Goal: Transaction & Acquisition: Purchase product/service

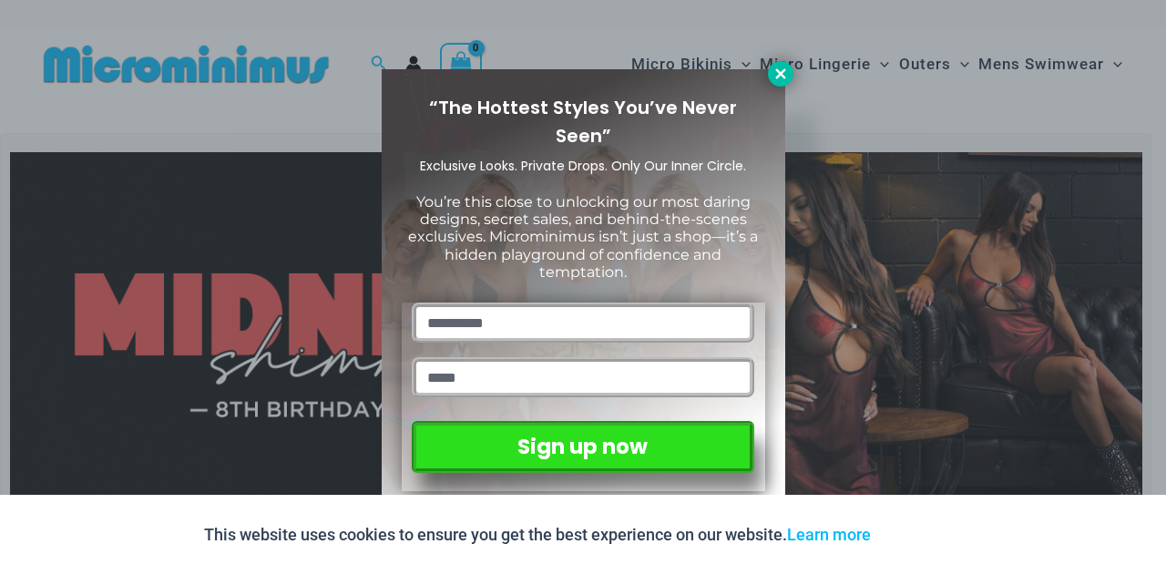
click at [778, 85] on button at bounding box center [781, 74] width 26 height 26
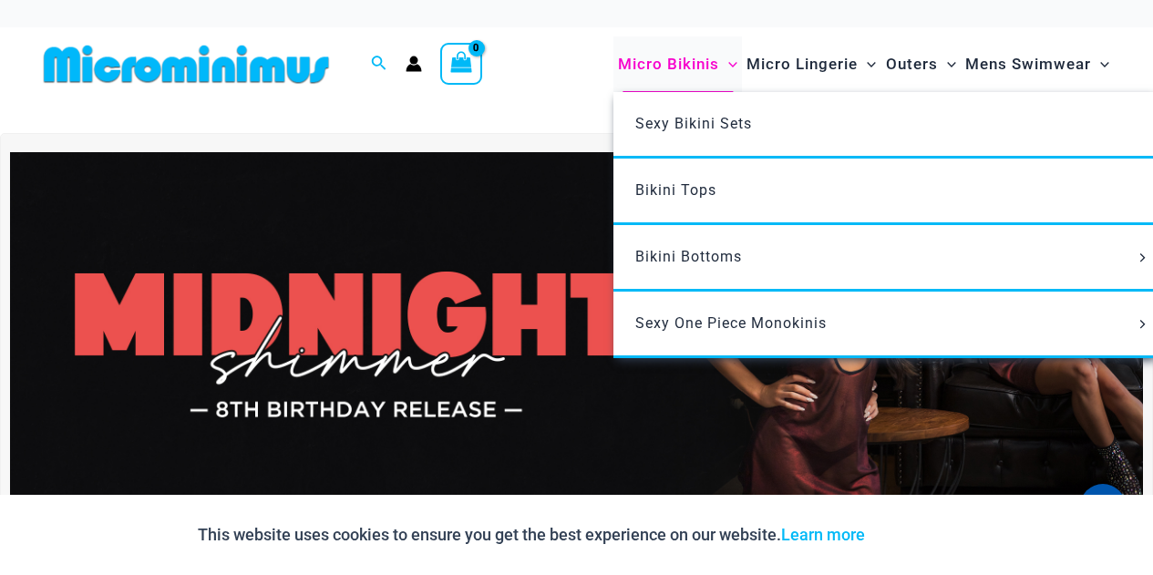
click at [670, 56] on span "Micro Bikinis" at bounding box center [668, 64] width 101 height 46
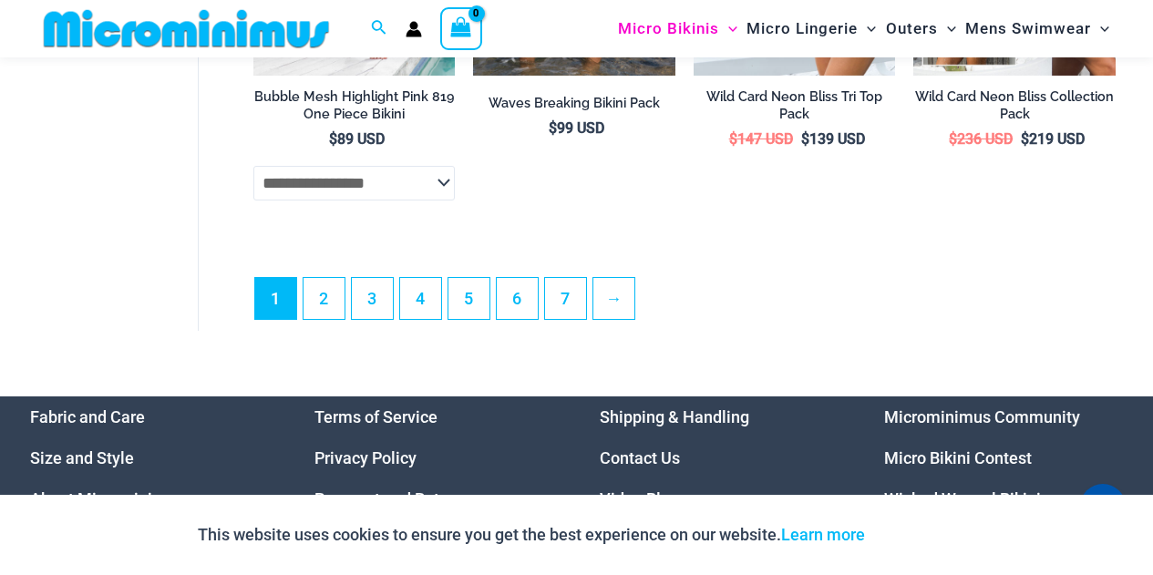
scroll to position [4337, 0]
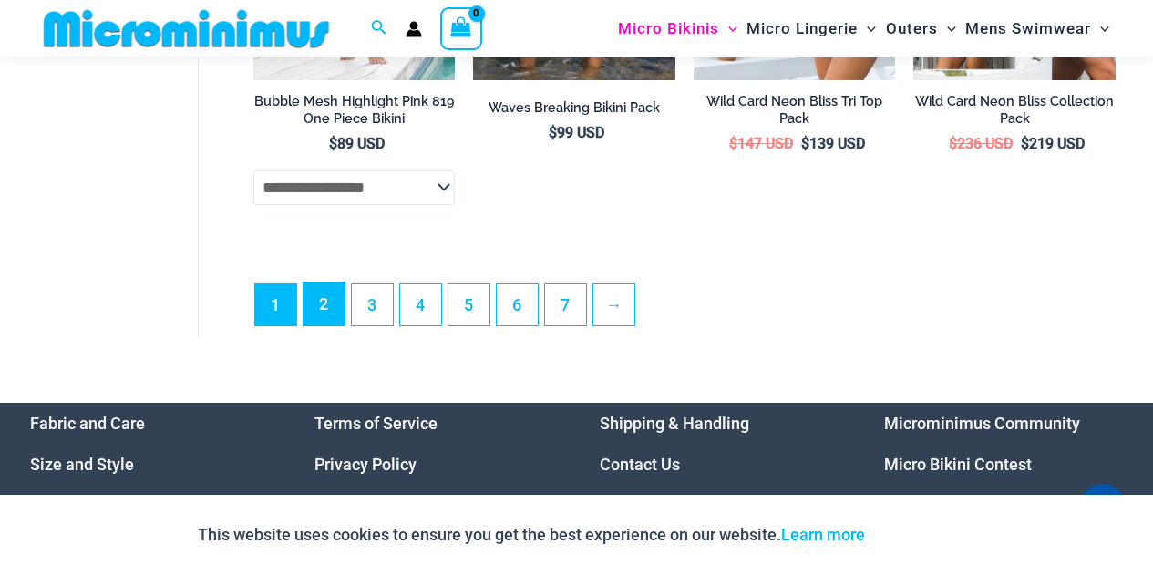
click at [315, 325] on link "2" at bounding box center [323, 303] width 41 height 43
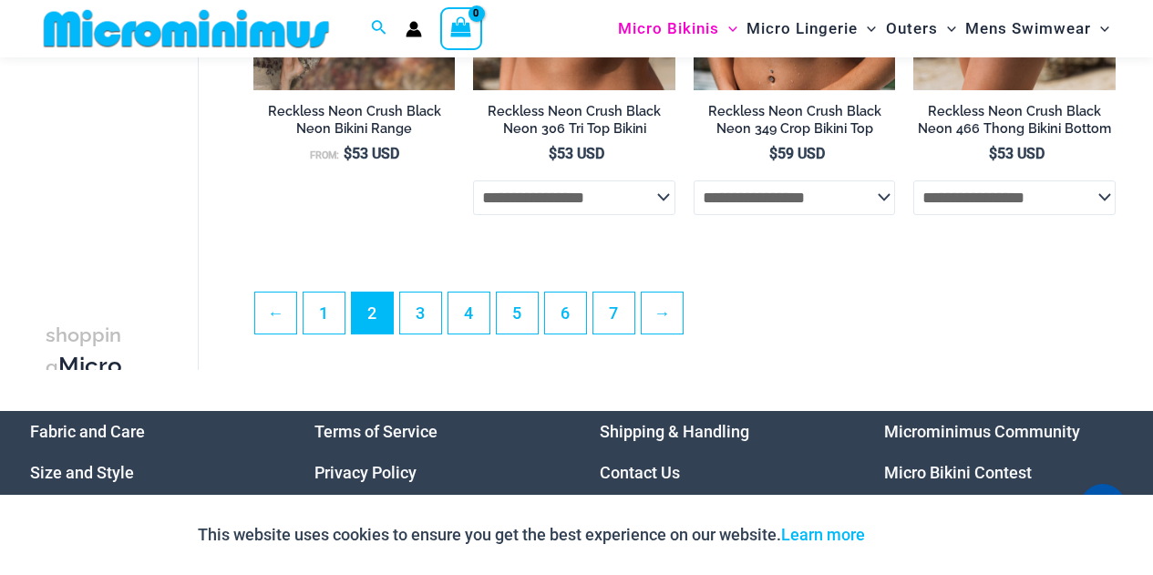
scroll to position [3902, 0]
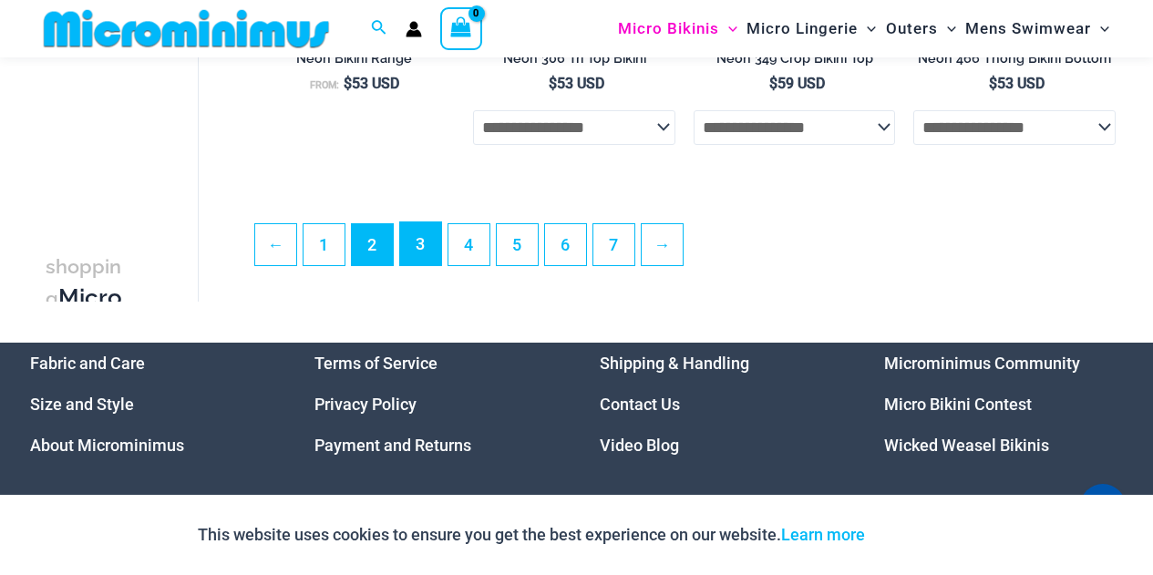
click at [412, 265] on link "3" at bounding box center [420, 243] width 41 height 43
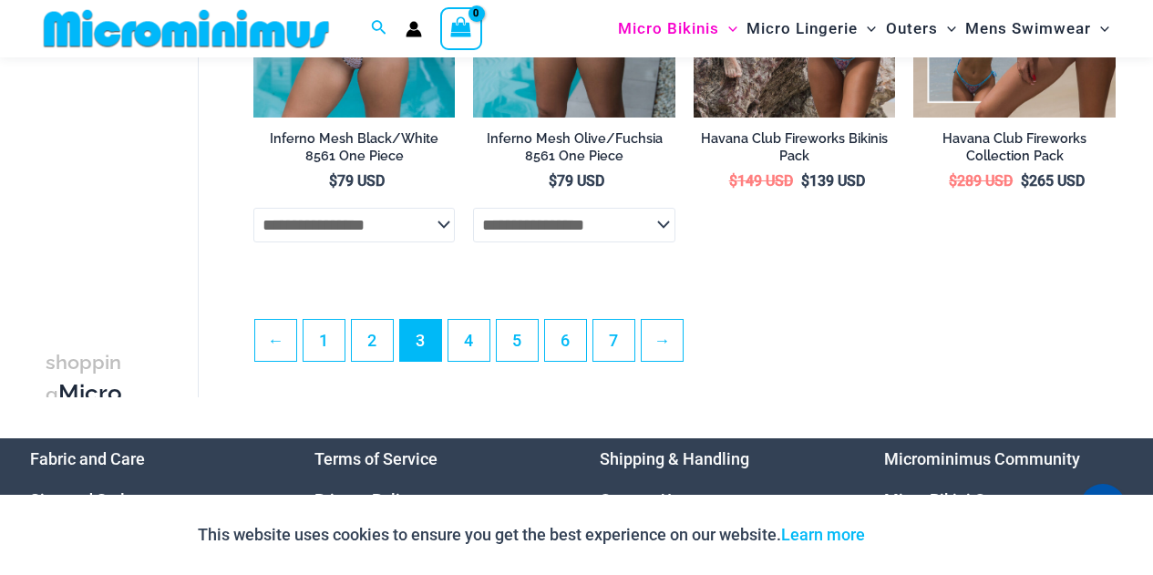
scroll to position [3902, 0]
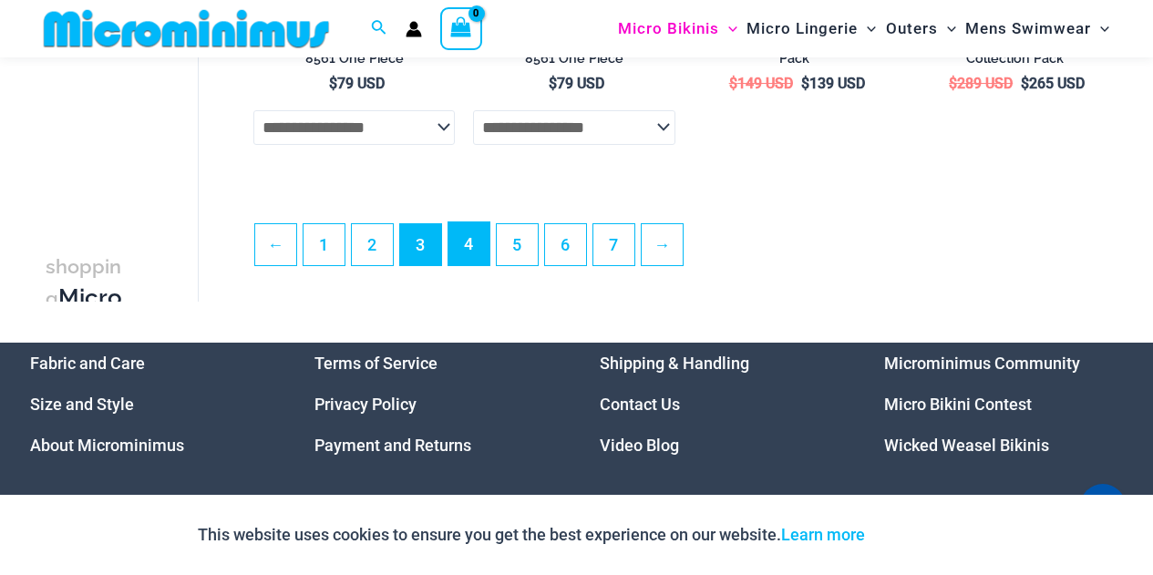
click at [471, 261] on link "4" at bounding box center [468, 243] width 41 height 43
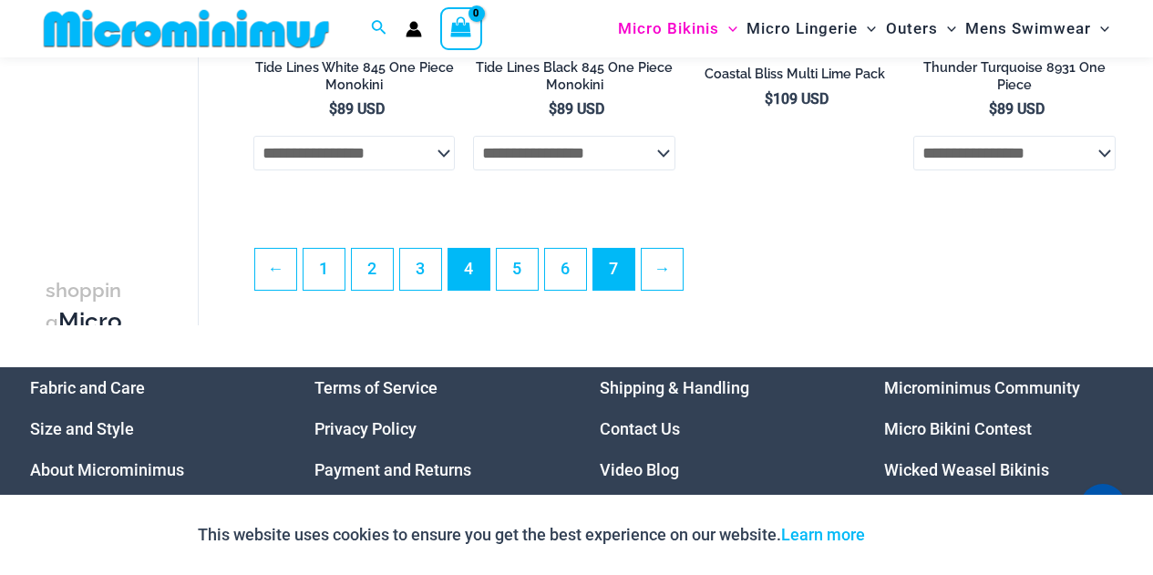
scroll to position [3901, 0]
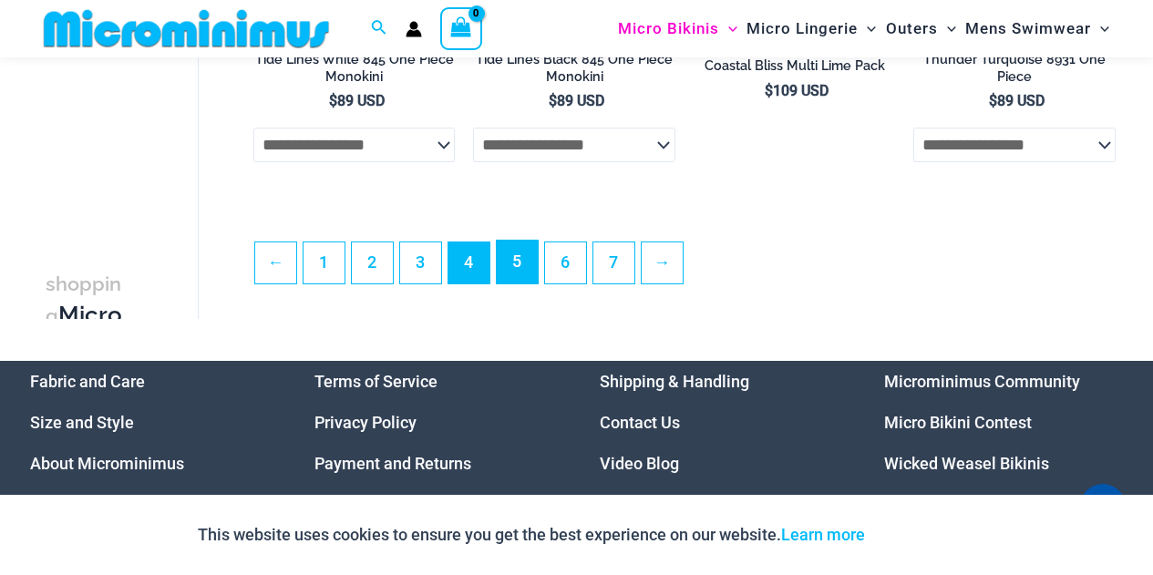
click at [520, 251] on link "5" at bounding box center [517, 262] width 41 height 43
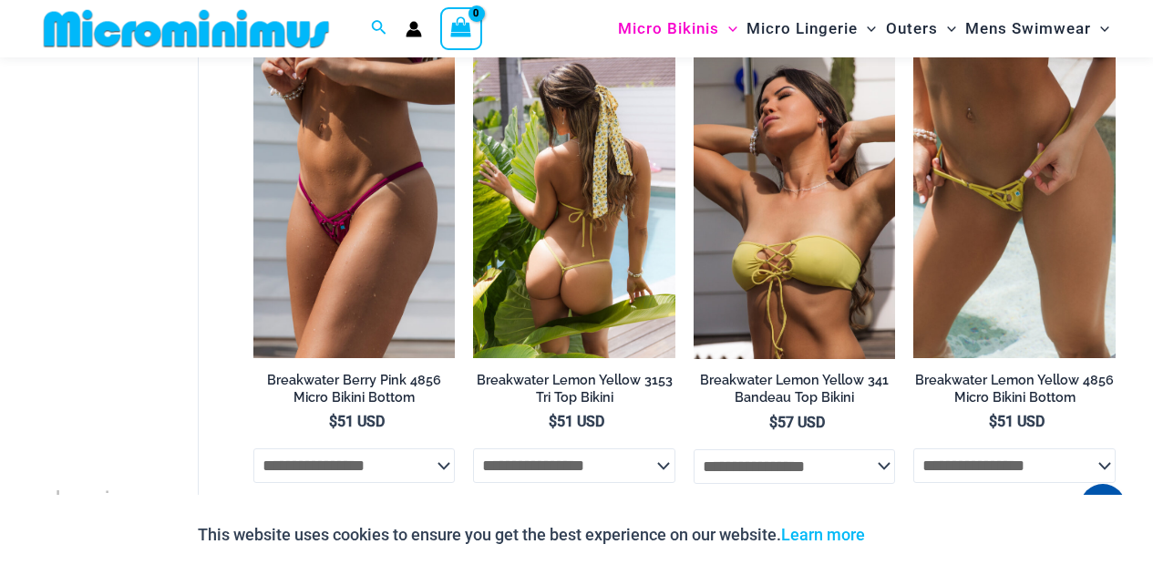
scroll to position [3901, 0]
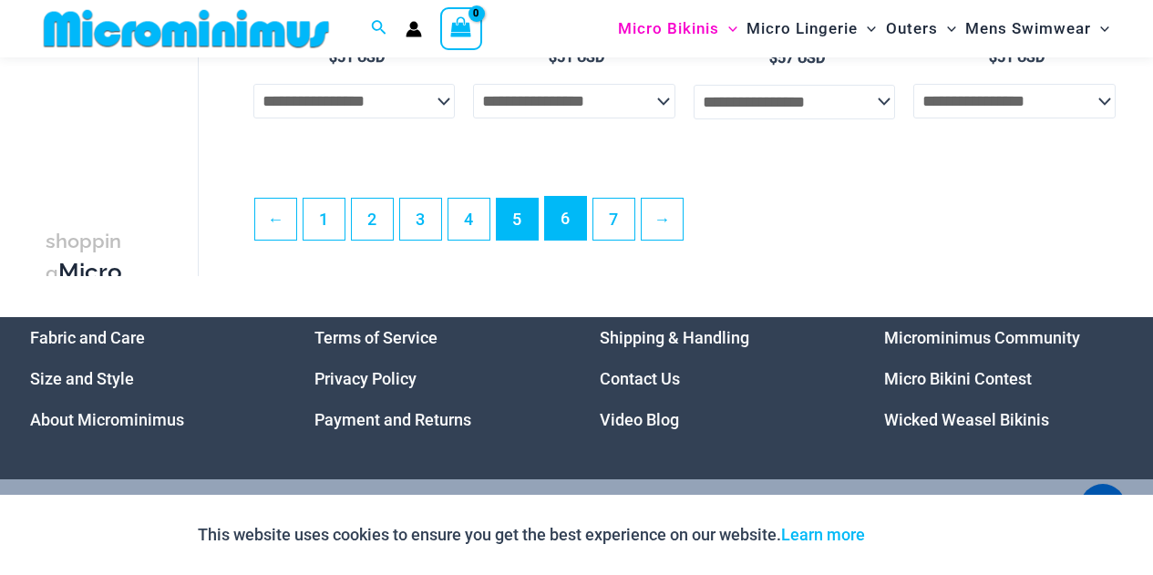
click at [567, 236] on link "6" at bounding box center [565, 218] width 41 height 43
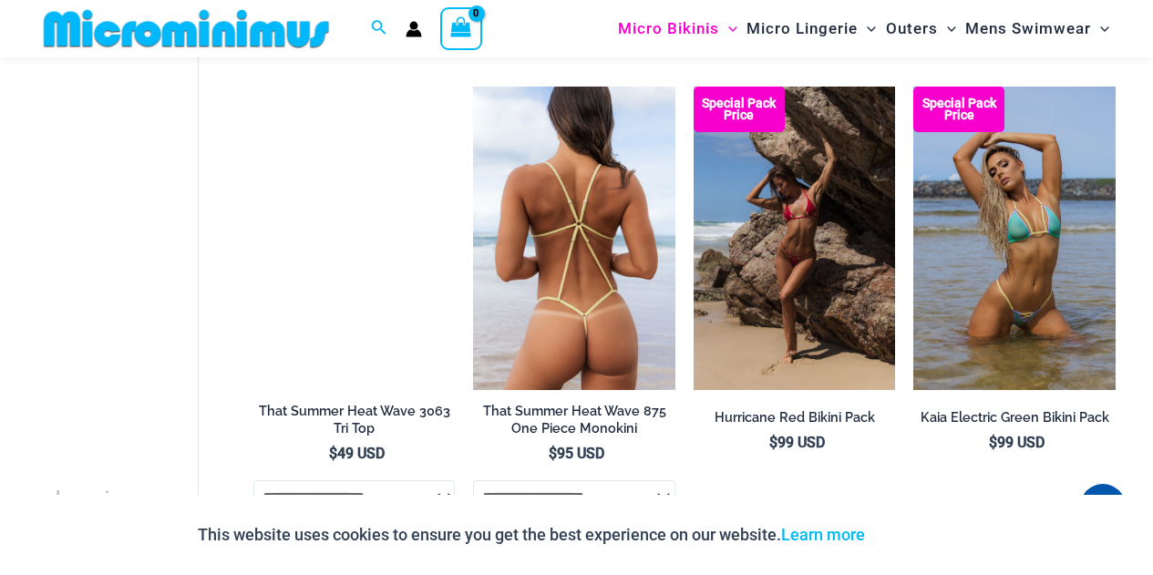
scroll to position [3806, 0]
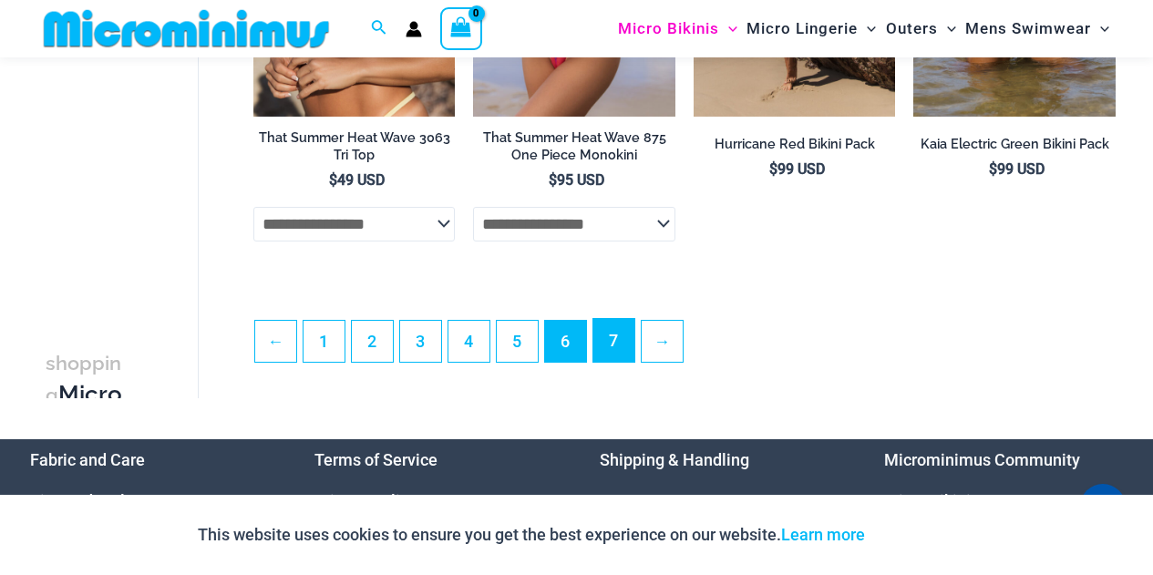
click at [615, 358] on link "7" at bounding box center [613, 340] width 41 height 43
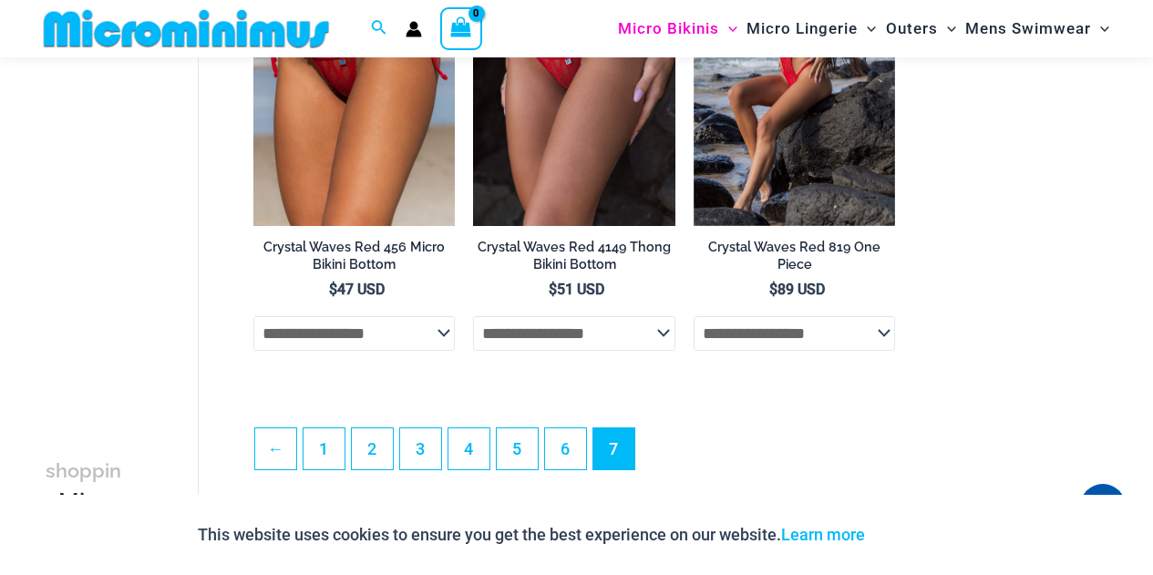
scroll to position [622, 0]
